Goal: Communication & Community: Ask a question

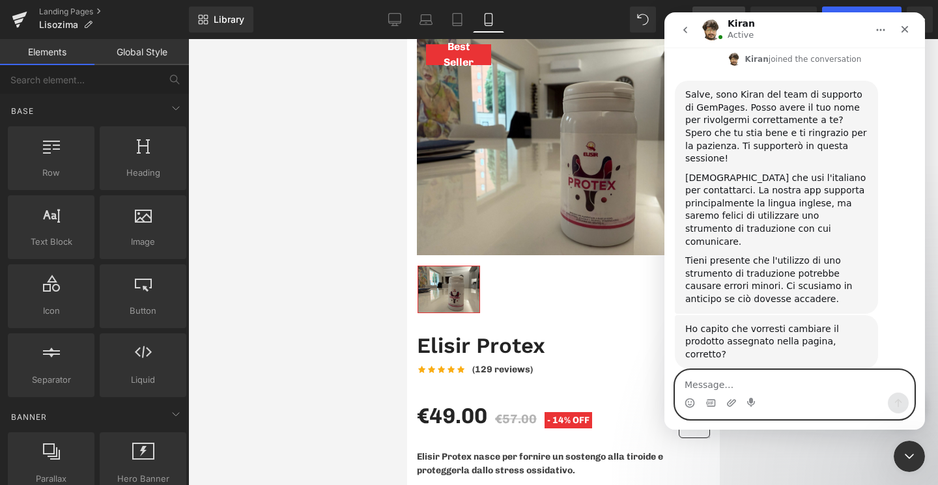
scroll to position [358, 0]
type textarea "voglio cambiare"
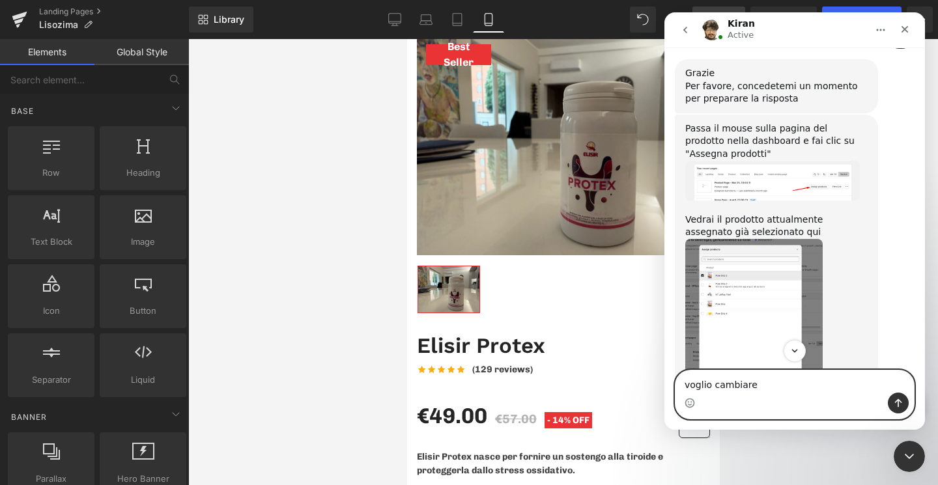
scroll to position [605, 0]
